Goal: Information Seeking & Learning: Compare options

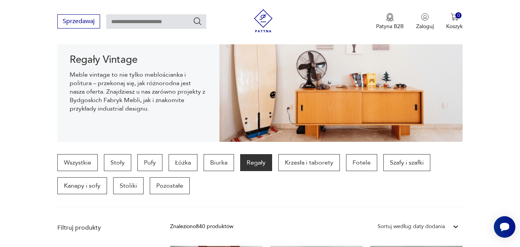
scroll to position [97, 0]
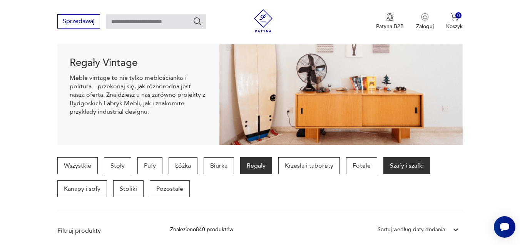
click at [396, 170] on p "Szafy i szafki" at bounding box center [406, 165] width 47 height 17
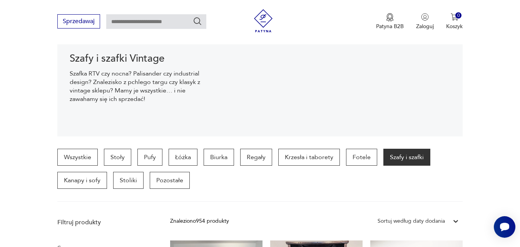
scroll to position [112, 0]
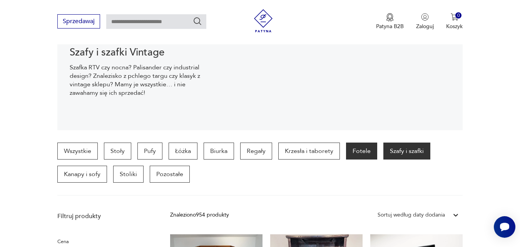
click at [362, 153] on p "Fotele" at bounding box center [361, 150] width 31 height 17
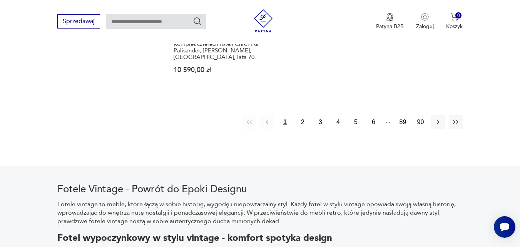
scroll to position [1249, 0]
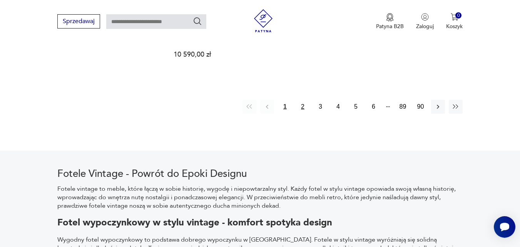
click at [302, 100] on button "2" at bounding box center [302, 107] width 14 height 14
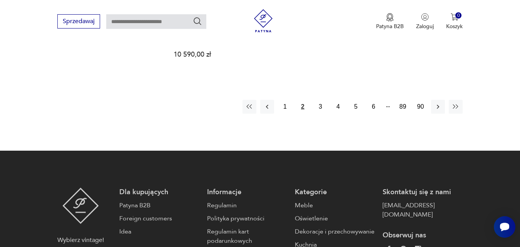
scroll to position [204, 0]
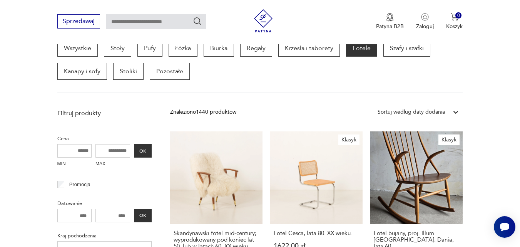
scroll to position [249, 0]
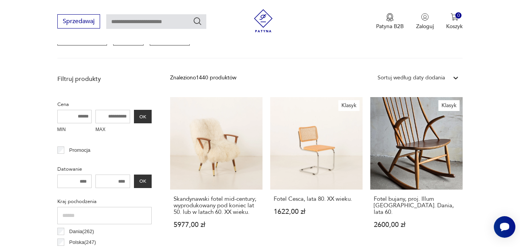
click at [112, 116] on input "MAX" at bounding box center [112, 116] width 35 height 13
click at [112, 117] on input "MAX" at bounding box center [112, 116] width 35 height 13
click at [118, 115] on input "MAX" at bounding box center [112, 116] width 35 height 13
click at [117, 115] on input "MAX" at bounding box center [112, 116] width 35 height 13
click at [104, 116] on input "MAX" at bounding box center [112, 116] width 35 height 13
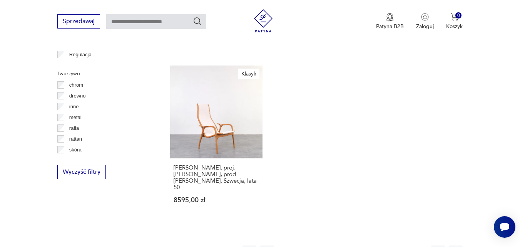
scroll to position [1115, 0]
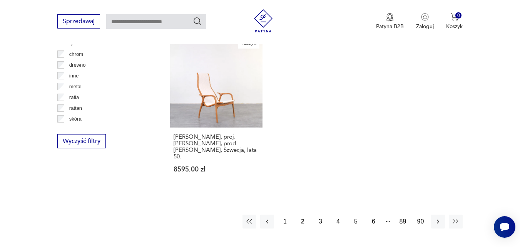
click at [319, 214] on button "3" at bounding box center [320, 221] width 14 height 14
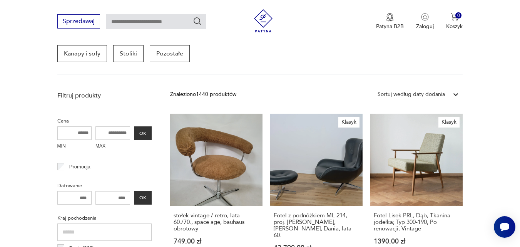
scroll to position [230, 0]
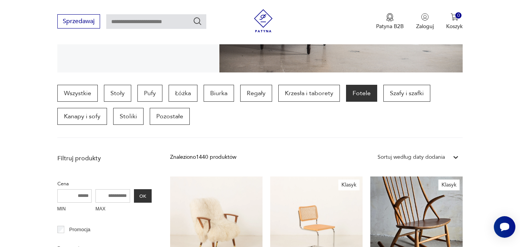
scroll to position [180, 0]
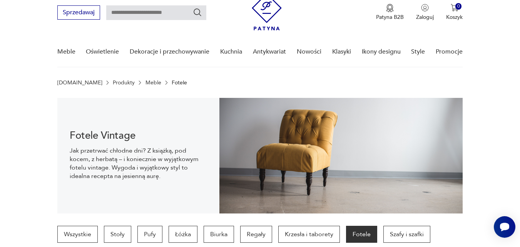
scroll to position [23, 0]
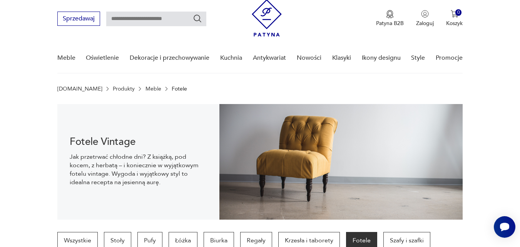
click at [198, 18] on icon "Szukaj" at bounding box center [197, 18] width 9 height 9
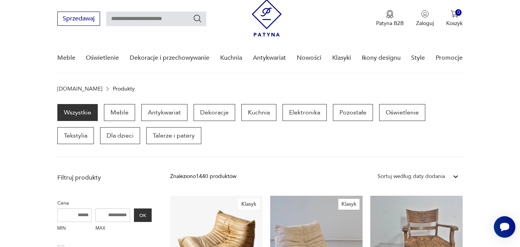
scroll to position [26, 0]
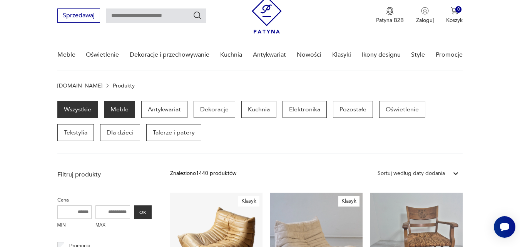
click at [118, 112] on p "Meble" at bounding box center [119, 109] width 31 height 17
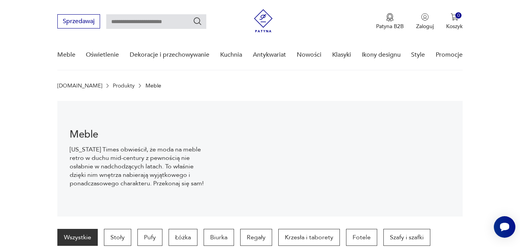
scroll to position [76, 0]
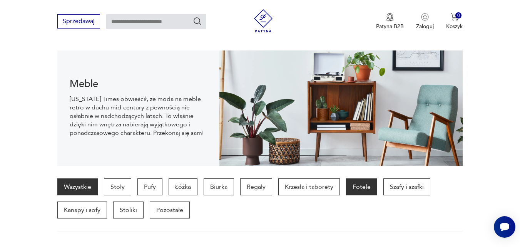
click at [365, 188] on p "Fotele" at bounding box center [361, 186] width 31 height 17
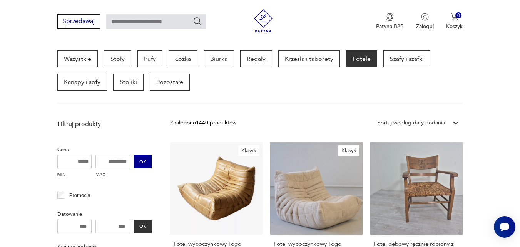
click at [140, 158] on button "OK" at bounding box center [143, 161] width 18 height 13
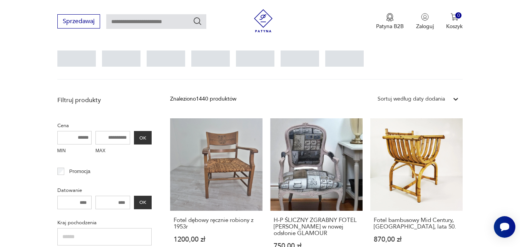
click at [126, 140] on input "MAX" at bounding box center [112, 137] width 35 height 13
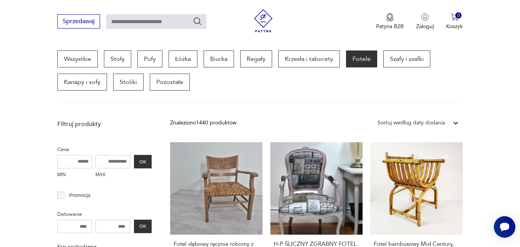
click at [115, 160] on input "MAX" at bounding box center [112, 161] width 35 height 13
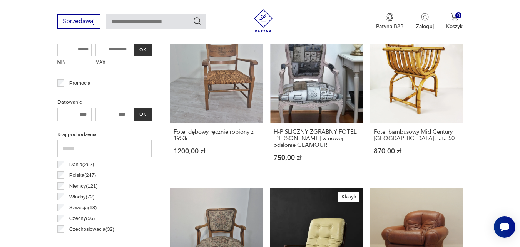
scroll to position [345, 0]
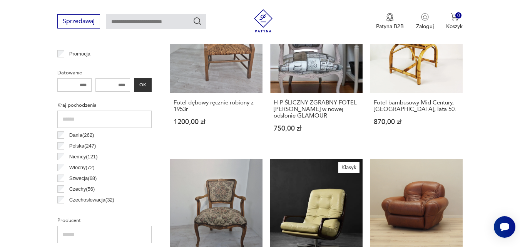
scroll to position [204, 0]
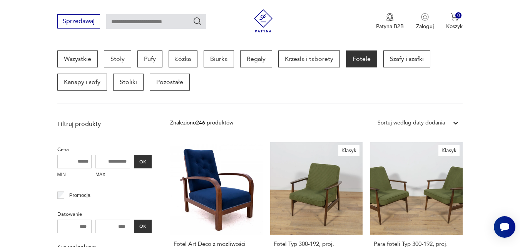
click at [103, 165] on input "MAX" at bounding box center [112, 161] width 35 height 13
click at [107, 162] on input "MAX" at bounding box center [112, 161] width 35 height 13
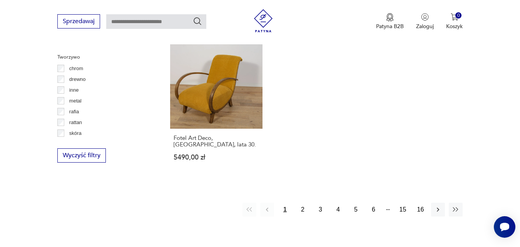
scroll to position [1116, 0]
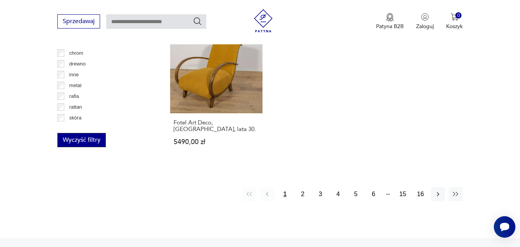
click at [87, 141] on button "Wyczyść filtry" at bounding box center [81, 140] width 48 height 14
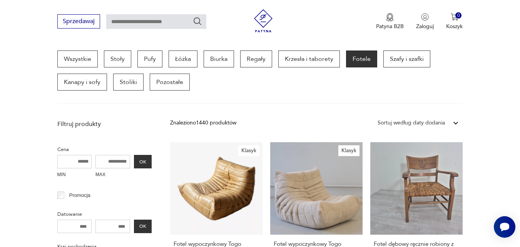
click at [84, 160] on input "MIN" at bounding box center [74, 161] width 35 height 13
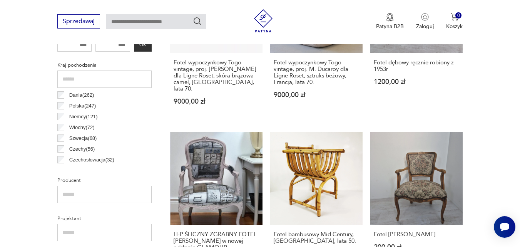
scroll to position [388, 0]
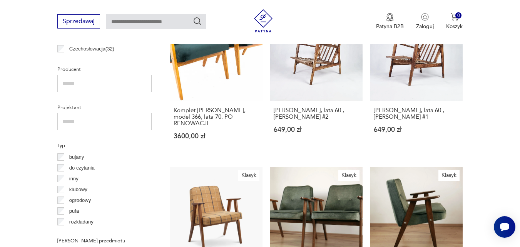
scroll to position [506, 0]
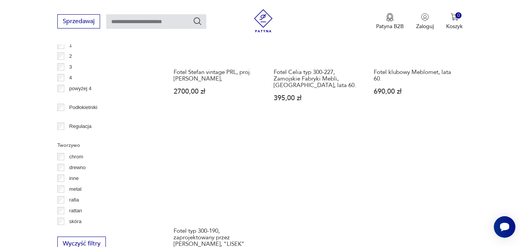
scroll to position [1101, 0]
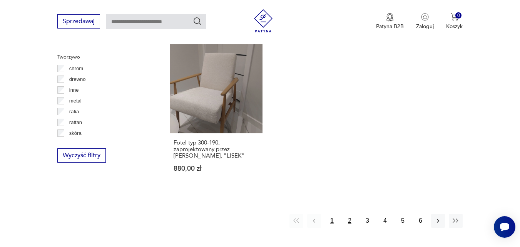
click at [350, 214] on button "2" at bounding box center [349, 220] width 14 height 14
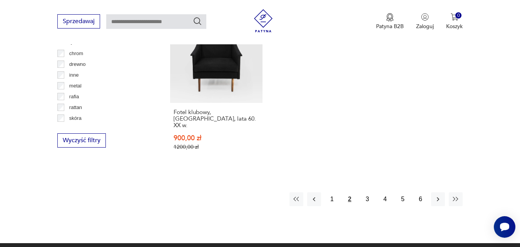
scroll to position [1131, 0]
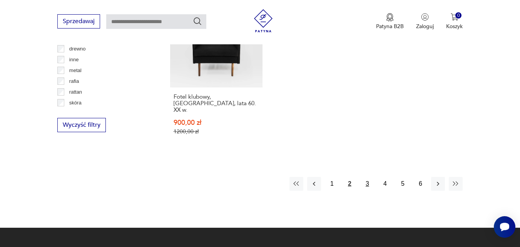
click at [367, 177] on button "3" at bounding box center [367, 184] width 14 height 14
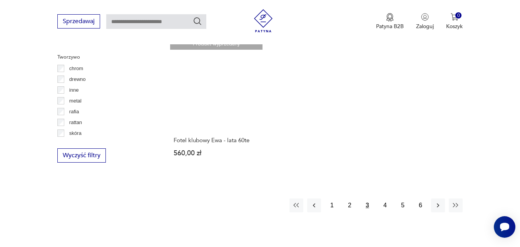
scroll to position [1132, 0]
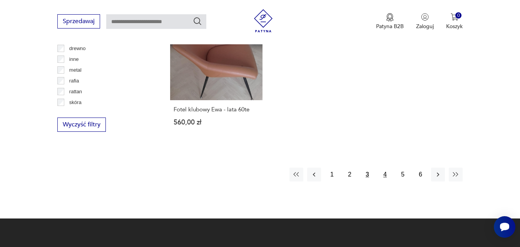
click at [385, 167] on button "4" at bounding box center [385, 174] width 14 height 14
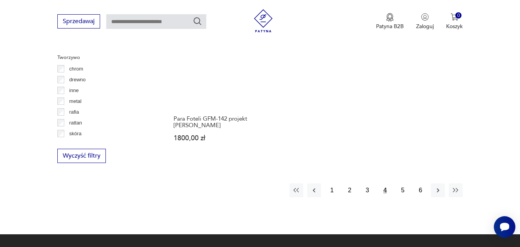
scroll to position [1111, 0]
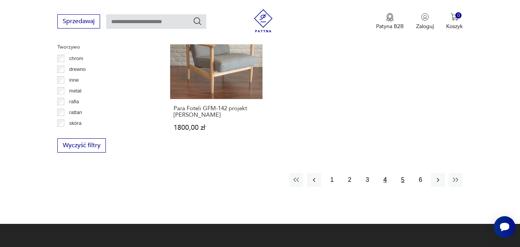
click at [403, 173] on button "5" at bounding box center [402, 180] width 14 height 14
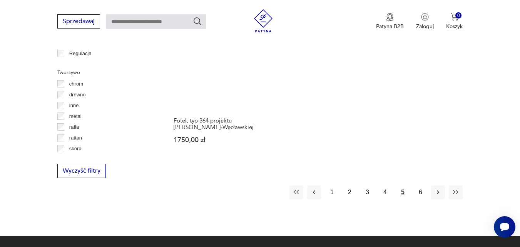
scroll to position [1091, 0]
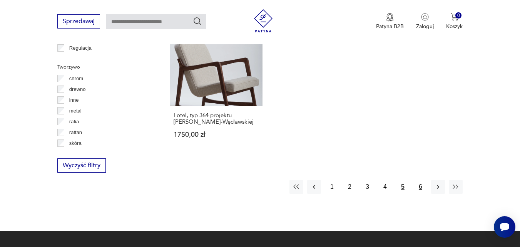
click at [419, 181] on button "6" at bounding box center [420, 187] width 14 height 14
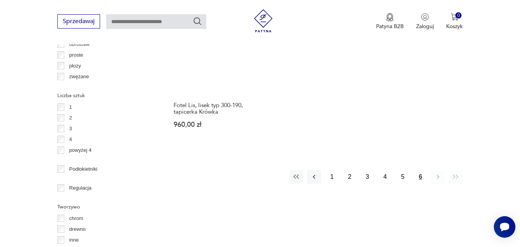
scroll to position [959, 0]
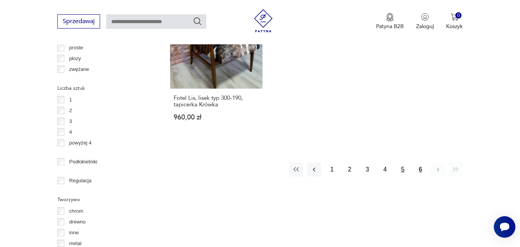
click at [403, 163] on button "5" at bounding box center [402, 169] width 14 height 14
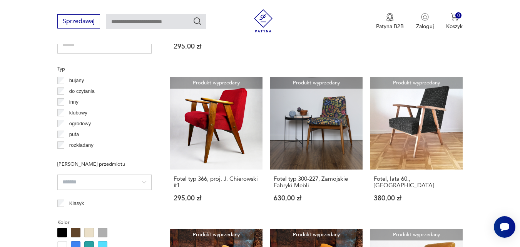
scroll to position [567, 0]
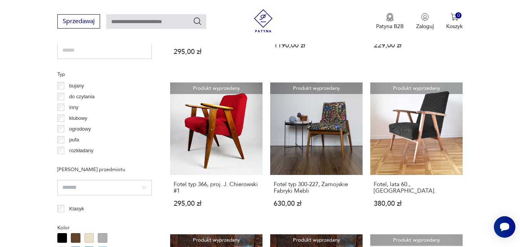
scroll to position [204, 0]
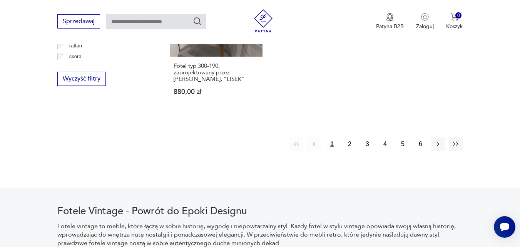
scroll to position [1208, 0]
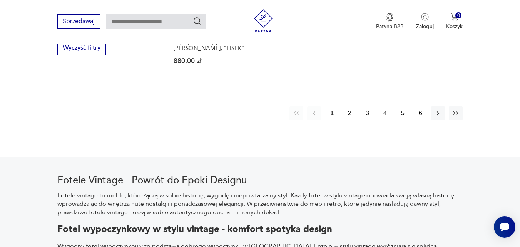
click at [350, 107] on button "2" at bounding box center [349, 113] width 14 height 14
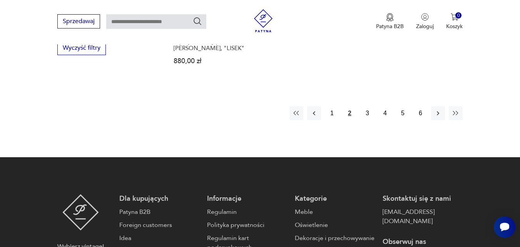
scroll to position [204, 0]
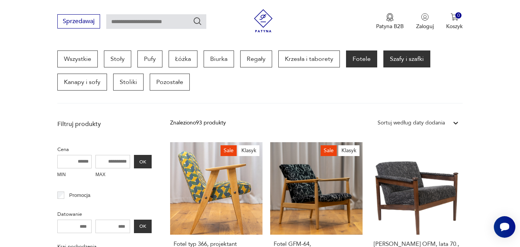
click at [399, 61] on p "Szafy i szafki" at bounding box center [406, 58] width 47 height 17
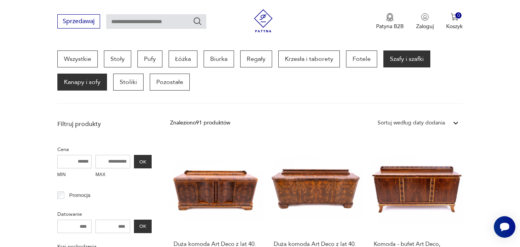
click at [79, 82] on p "Kanapy i sofy" at bounding box center [82, 81] width 50 height 17
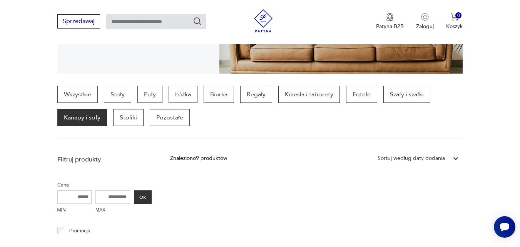
scroll to position [195, 0]
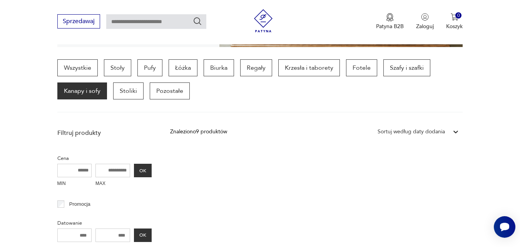
click at [455, 132] on icon at bounding box center [456, 131] width 5 height 3
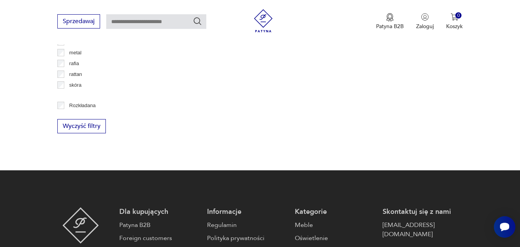
scroll to position [929, 0]
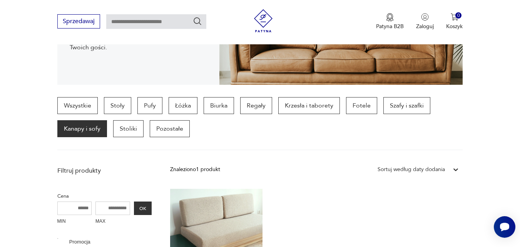
scroll to position [1091, 0]
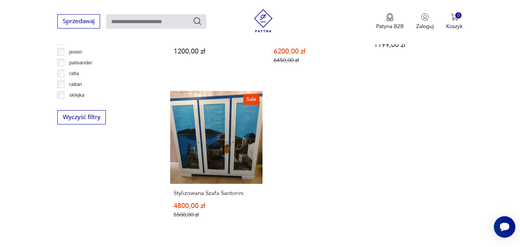
scroll to position [1086, 0]
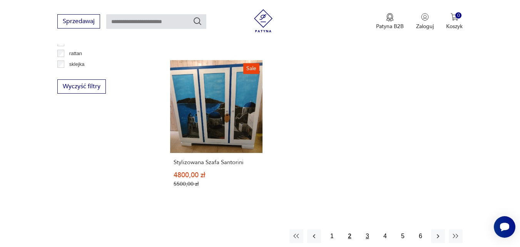
click at [367, 229] on button "3" at bounding box center [367, 236] width 14 height 14
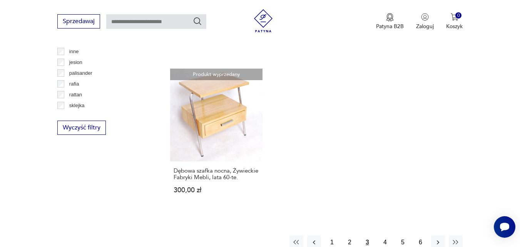
scroll to position [1075, 0]
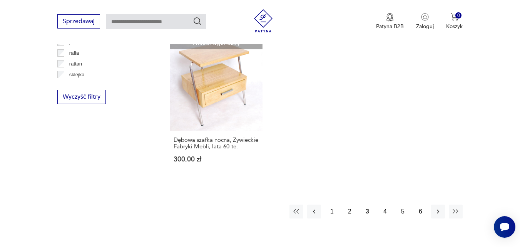
click at [384, 211] on button "4" at bounding box center [385, 211] width 14 height 14
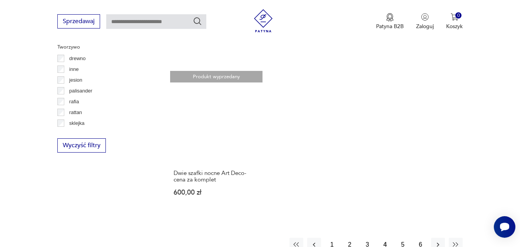
scroll to position [1055, 0]
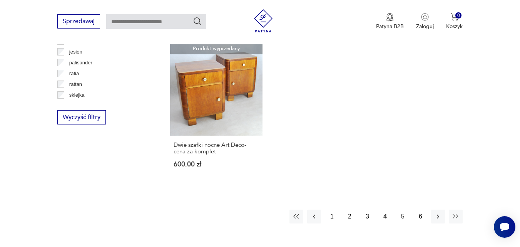
click at [402, 210] on button "5" at bounding box center [402, 216] width 14 height 14
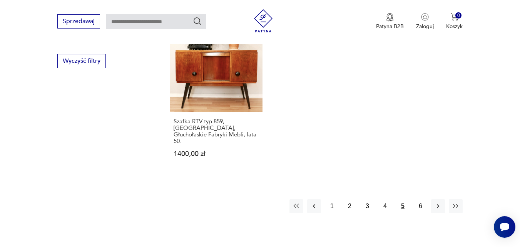
scroll to position [1142, 0]
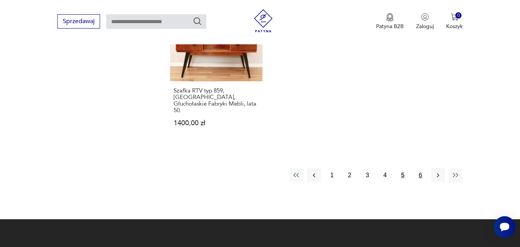
click at [420, 168] on button "6" at bounding box center [420, 175] width 14 height 14
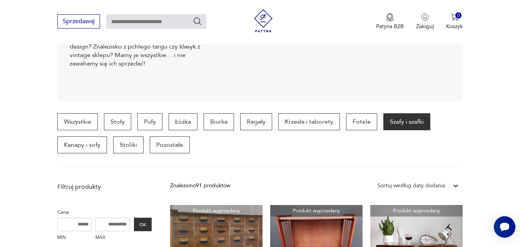
scroll to position [143, 0]
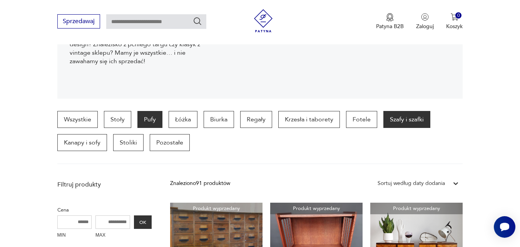
click at [153, 120] on p "Pufy" at bounding box center [149, 119] width 25 height 17
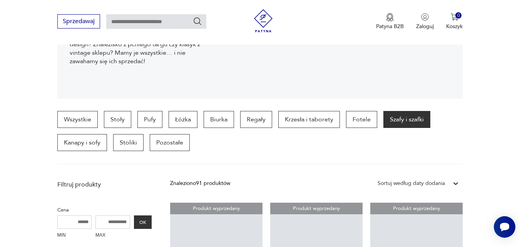
scroll to position [1142, 0]
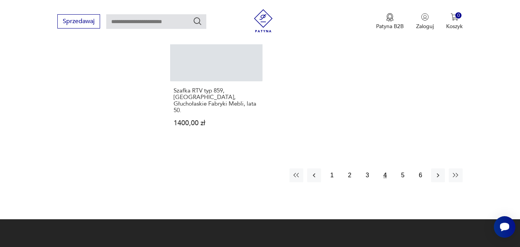
scroll to position [1055, 0]
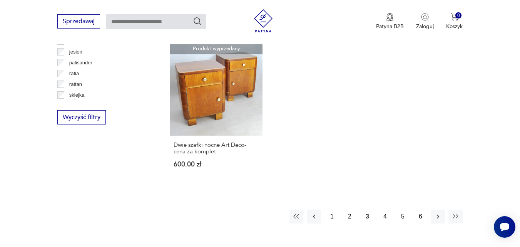
scroll to position [1075, 0]
